Goal: Task Accomplishment & Management: Manage account settings

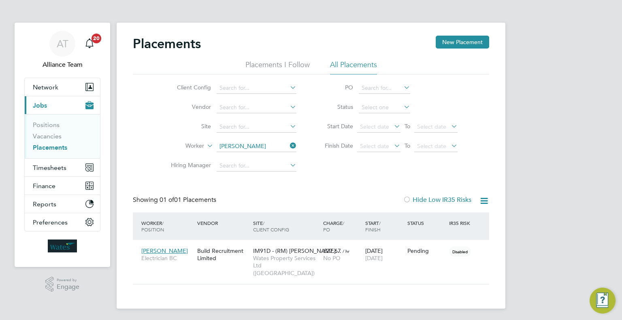
scroll to position [30, 70]
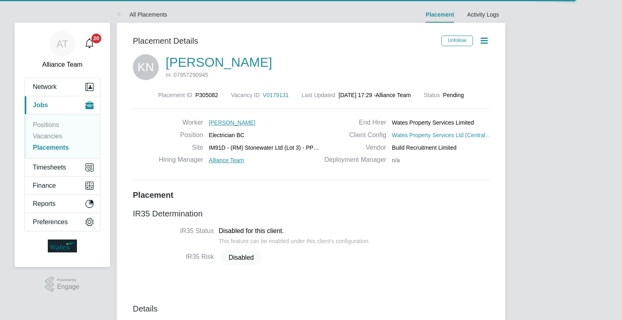
click at [270, 90] on div "Placement ID P305082 Vacancy ID V0179131 Last Updated [DATE] 17:29 - Alliance T…" at bounding box center [311, 136] width 356 height 109
click at [270, 94] on span "V0179131" at bounding box center [276, 95] width 26 height 6
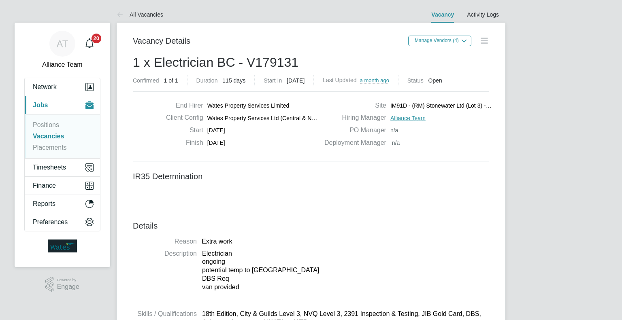
scroll to position [4, 4]
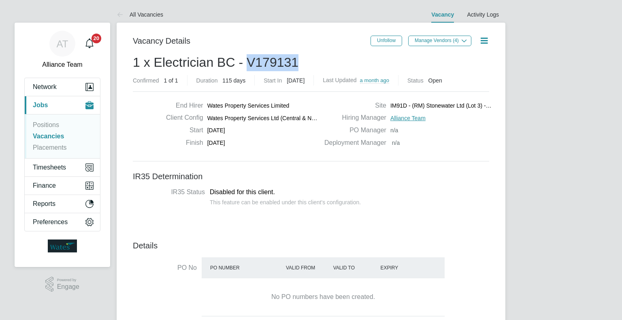
drag, startPoint x: 311, startPoint y: 62, endPoint x: 251, endPoint y: 62, distance: 60.3
click at [251, 62] on h2 "1 x Electrician BC - V179131 Confirmed 1 of 1 Duration 115 days Start [DATE][DA…" at bounding box center [311, 71] width 356 height 34
copy span "V179131"
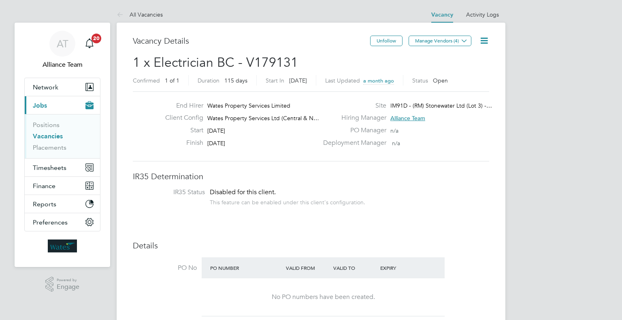
drag, startPoint x: 622, startPoint y: 111, endPoint x: 613, endPoint y: 108, distance: 8.7
click at [487, 40] on icon at bounding box center [484, 41] width 10 height 10
click at [448, 73] on li "Update Status" at bounding box center [464, 71] width 47 height 11
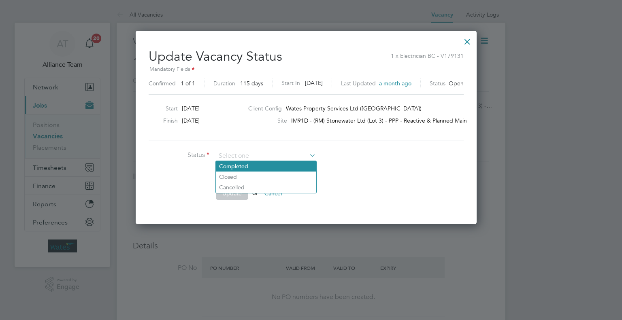
click at [262, 167] on li "Completed" at bounding box center [266, 166] width 100 height 11
type input "Completed"
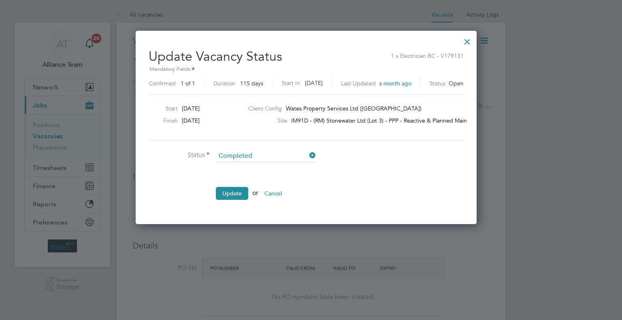
click at [224, 200] on li "Update or Cancel" at bounding box center [270, 197] width 243 height 21
click at [234, 192] on button "Update" at bounding box center [232, 193] width 32 height 13
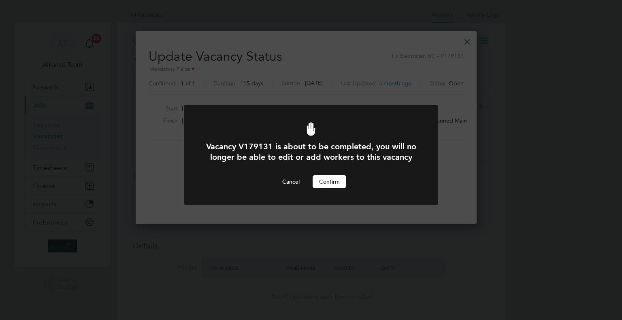
click at [334, 187] on button "Confirm" at bounding box center [330, 181] width 34 height 13
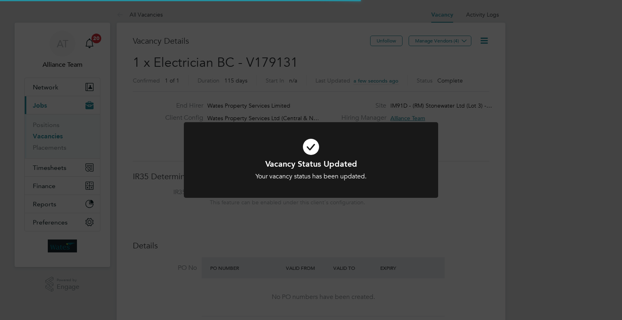
click at [358, 223] on div "Vacancy Status Updated Your vacancy status has been updated. Cancel Okay" at bounding box center [311, 160] width 622 height 320
